Goal: Check status: Check status

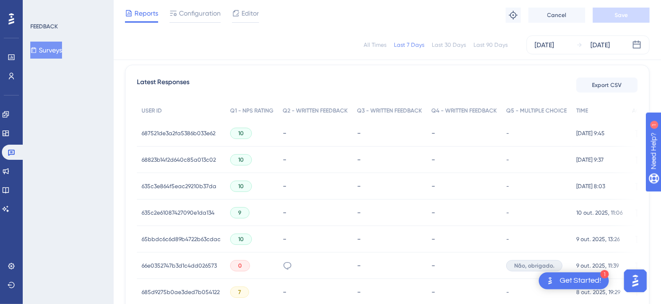
click at [192, 160] on span "68823b14f2d640c85a013c02" at bounding box center [179, 160] width 74 height 8
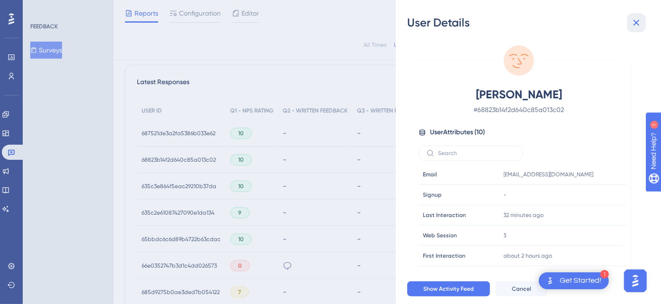
click at [639, 26] on icon at bounding box center [636, 22] width 11 height 11
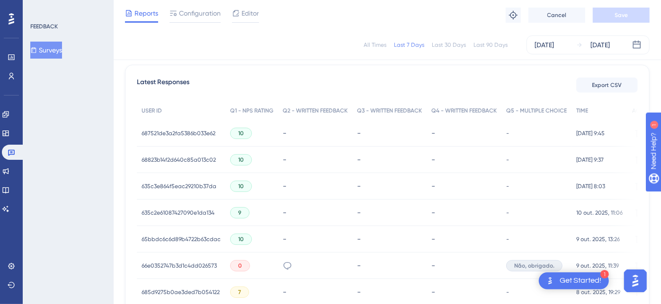
click at [188, 131] on span "687521de3a2fa5386b033e62" at bounding box center [179, 134] width 74 height 8
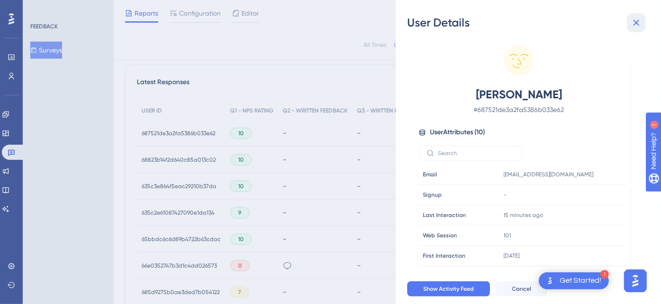
click at [635, 19] on icon at bounding box center [636, 22] width 11 height 11
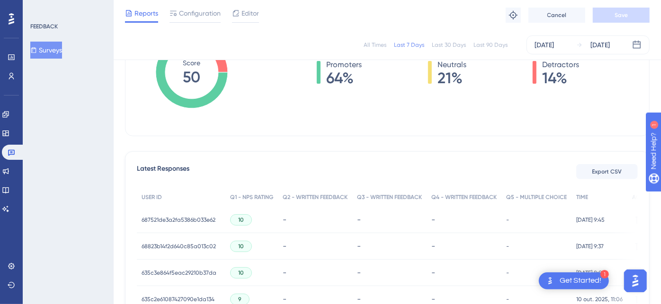
scroll to position [53, 0]
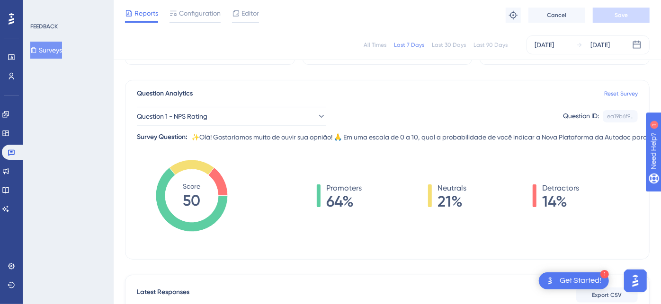
click at [454, 43] on div "Last 30 Days" at bounding box center [449, 45] width 34 height 8
click at [400, 44] on div "Last 7 Days" at bounding box center [409, 45] width 30 height 8
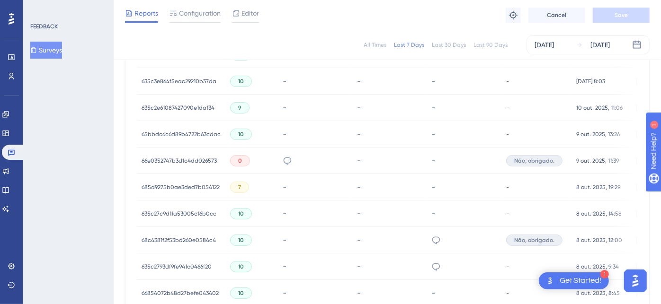
scroll to position [473, 0]
